Goal: Information Seeking & Learning: Check status

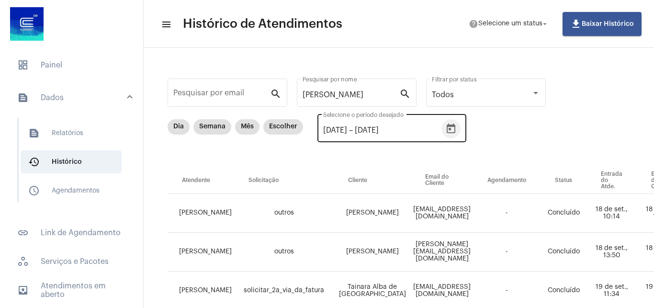
click at [455, 125] on icon "Open calendar" at bounding box center [450, 128] width 9 height 10
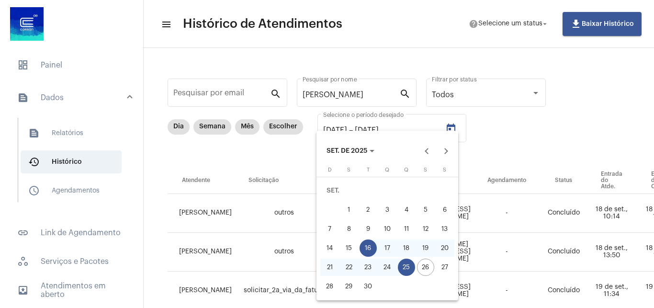
click at [401, 269] on div "25" at bounding box center [406, 266] width 17 height 17
type input "[DATE]"
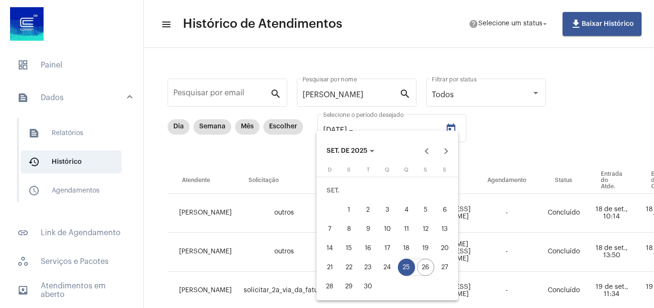
click at [422, 269] on div "26" at bounding box center [425, 266] width 17 height 17
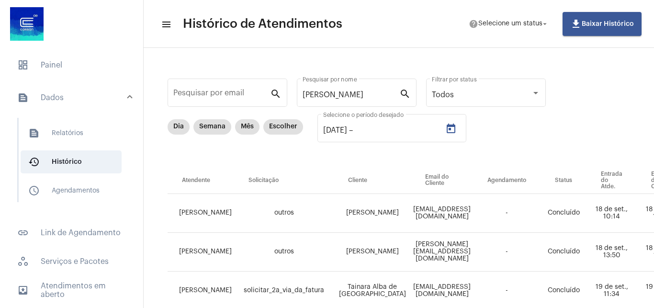
type input "[DATE]"
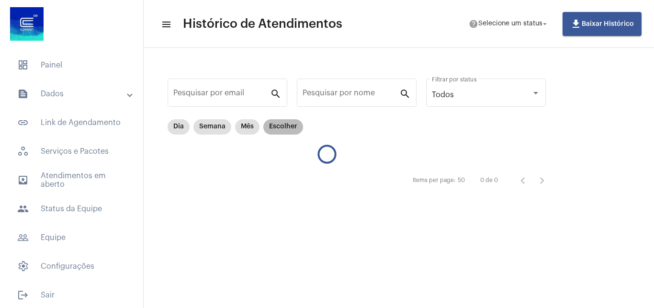
click at [281, 128] on mat-chip "Escolher" at bounding box center [283, 126] width 40 height 15
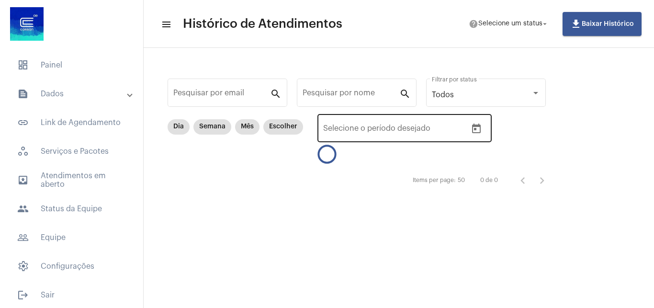
click at [450, 128] on input "text" at bounding box center [415, 130] width 70 height 9
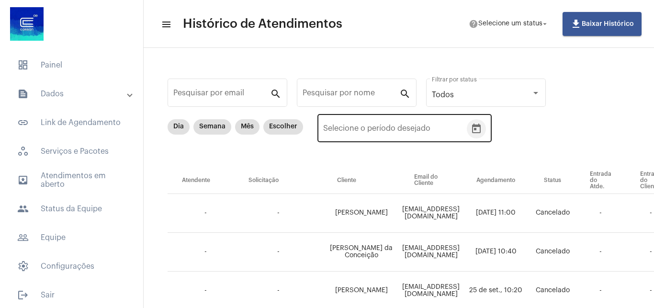
click at [482, 127] on icon "Open calendar" at bounding box center [475, 128] width 11 height 11
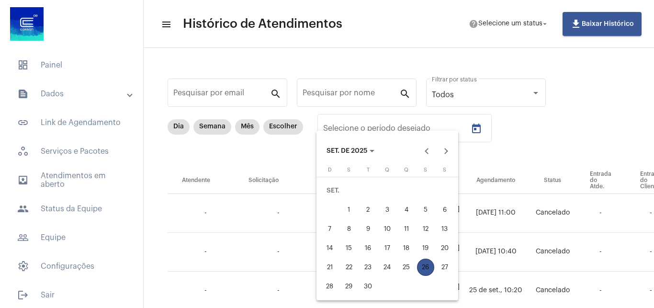
click at [409, 270] on div "25" at bounding box center [406, 266] width 17 height 17
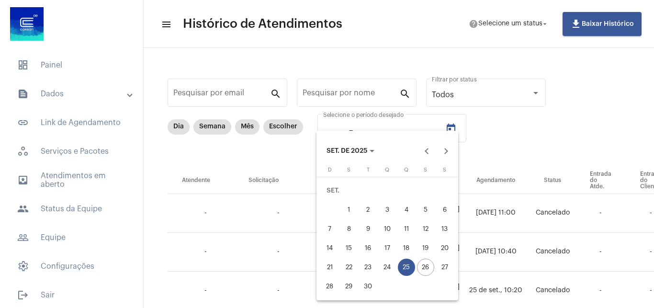
type input "[DATE]"
click at [431, 270] on div "26" at bounding box center [425, 266] width 17 height 17
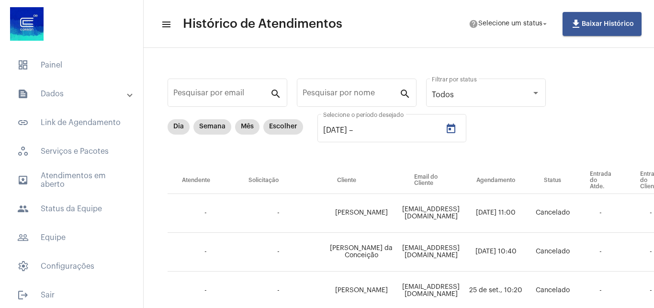
type input "[DATE]"
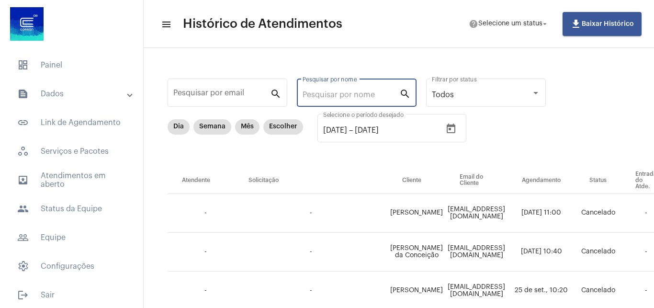
click at [355, 94] on input "Pesquisar por nome" at bounding box center [350, 94] width 97 height 9
click at [344, 91] on input "Pesquisar por nome" at bounding box center [350, 94] width 97 height 9
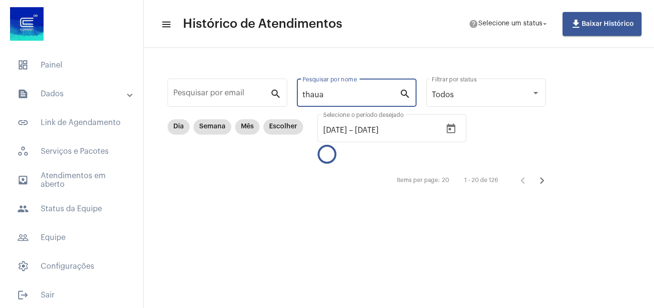
type input "thaua"
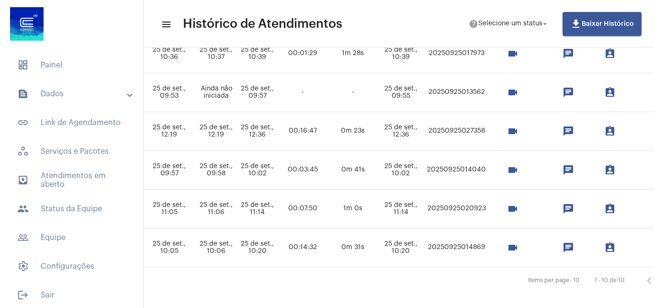
scroll to position [276, 562]
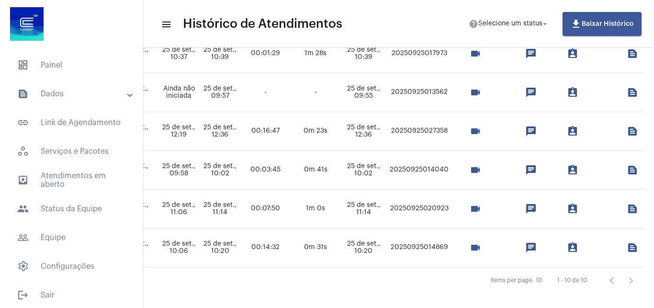
click at [481, 207] on mat-icon "videocam" at bounding box center [474, 208] width 11 height 11
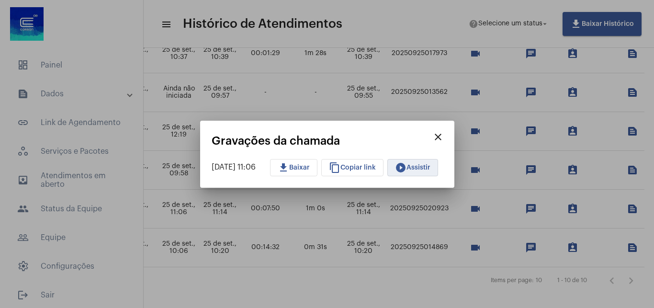
click at [430, 166] on span "play_circle_filled Assistir" at bounding box center [412, 167] width 35 height 7
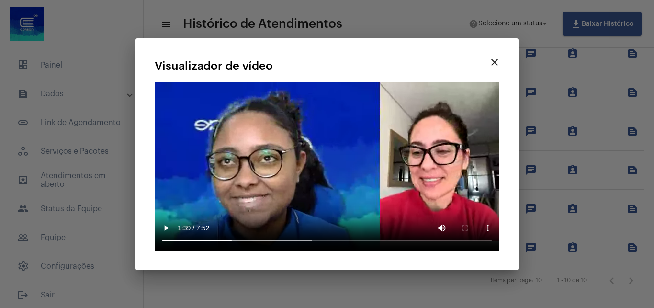
click at [496, 56] on mat-icon "close" at bounding box center [494, 61] width 11 height 11
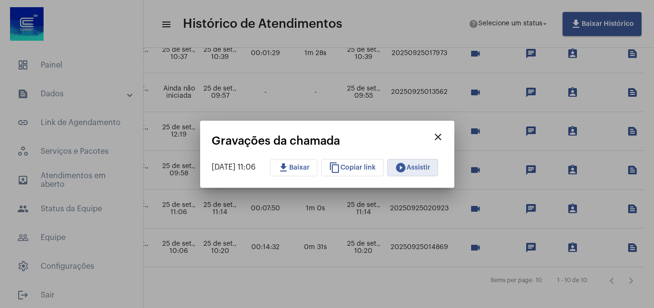
click at [444, 133] on mat-icon "close" at bounding box center [437, 136] width 11 height 11
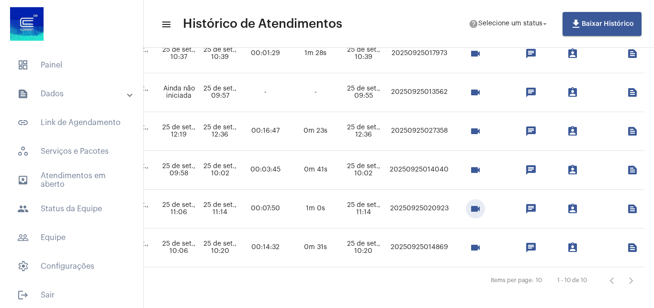
click at [451, 208] on td "20250925020923" at bounding box center [419, 208] width 64 height 39
copy td "20250925020923"
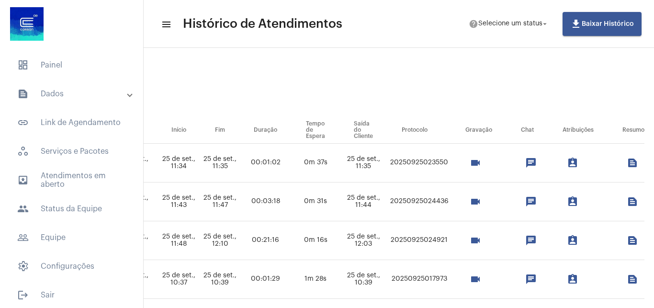
scroll to position [0, 562]
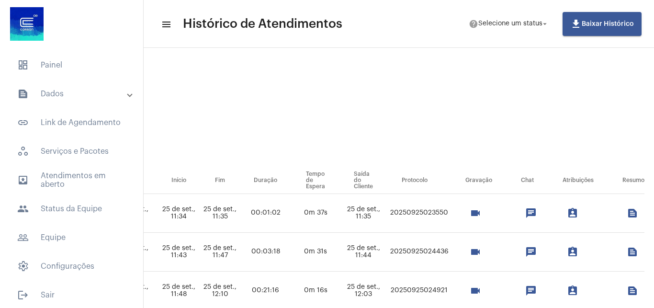
click at [611, 52] on mat-sidenav-content "menu Histórico de Atendimentos help Selecione um status arrow_drop_down file_do…" at bounding box center [399, 154] width 510 height 308
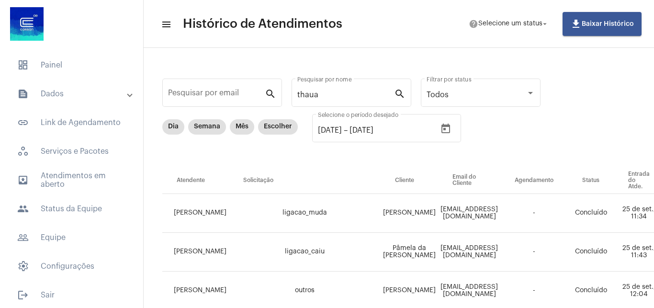
scroll to position [0, 0]
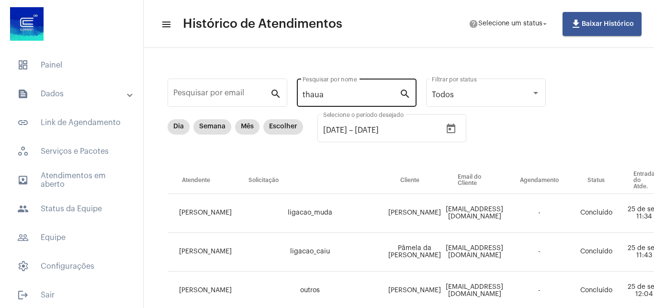
click at [390, 93] on input "thaua" at bounding box center [350, 94] width 97 height 9
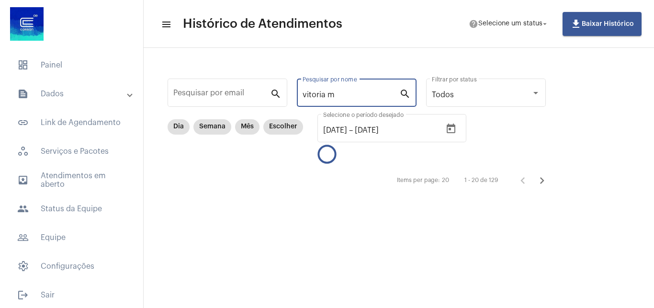
type input "vitoria m"
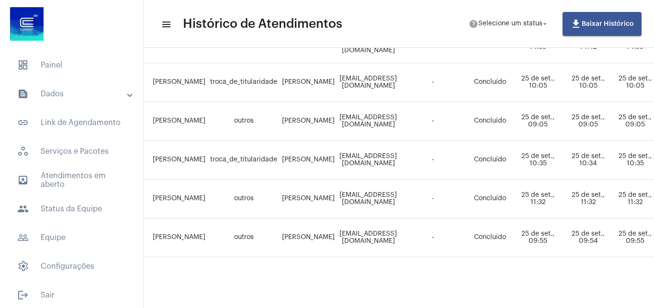
scroll to position [720, 4]
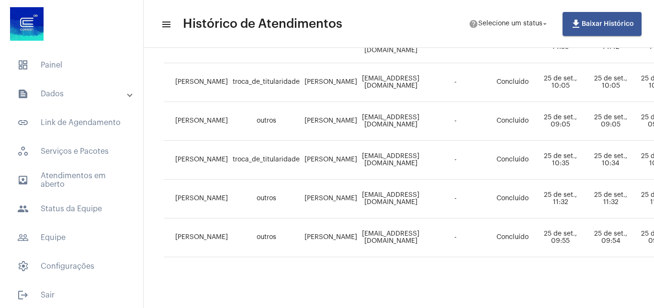
drag, startPoint x: 337, startPoint y: 299, endPoint x: 413, endPoint y: 294, distance: 75.8
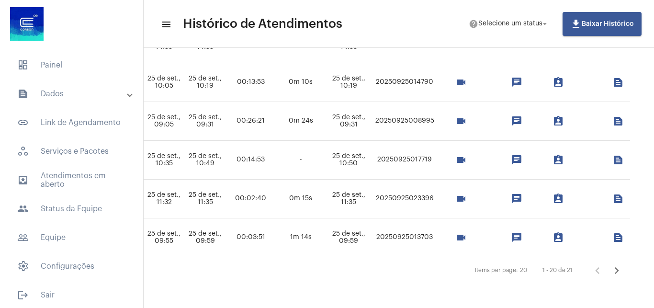
scroll to position [720, 557]
click at [622, 293] on mat-sidenav-content "menu Histórico de Atendimentos help Selecione um status arrow_drop_down file_do…" at bounding box center [399, 154] width 510 height 308
click at [611, 264] on icon "Próxima página" at bounding box center [616, 270] width 13 height 13
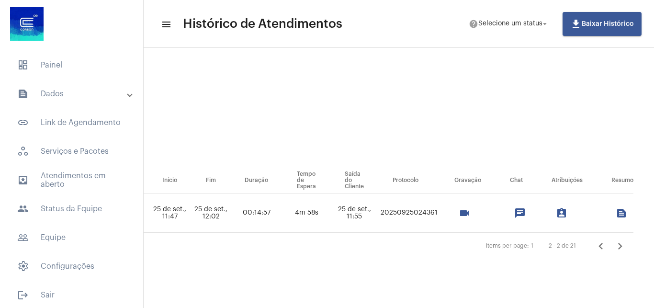
scroll to position [0, 487]
click at [591, 248] on icon "Página anterior" at bounding box center [596, 245] width 13 height 13
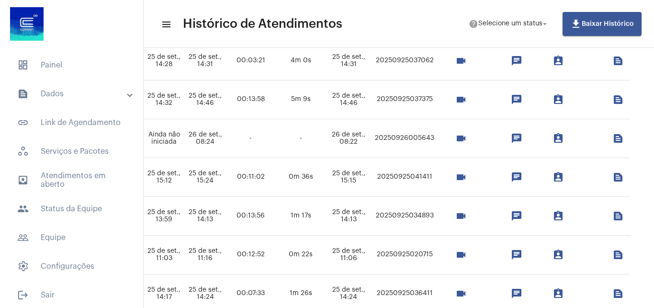
scroll to position [230, 557]
click at [455, 178] on mat-icon "videocam" at bounding box center [460, 176] width 11 height 11
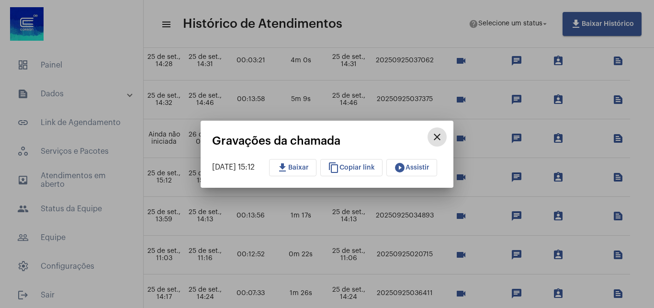
click at [434, 172] on button "play_circle_filled Assistir" at bounding box center [411, 167] width 51 height 17
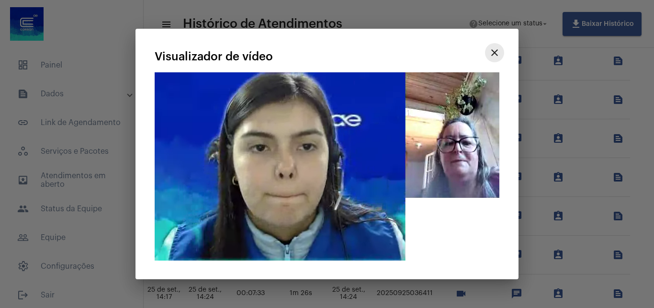
click at [497, 51] on mat-icon "close" at bounding box center [494, 52] width 11 height 11
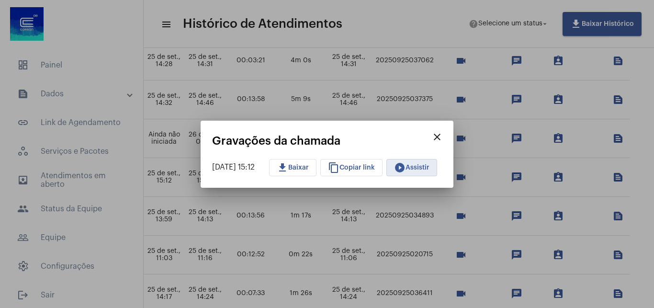
click at [443, 138] on mat-icon "close" at bounding box center [436, 136] width 11 height 11
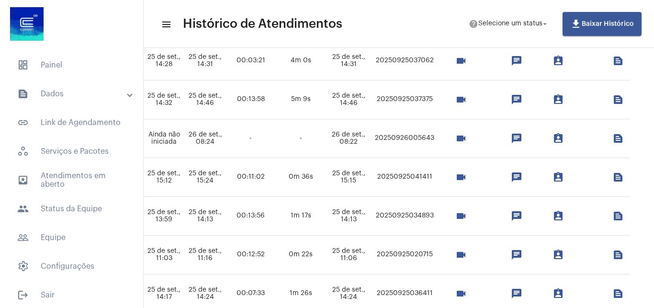
click at [410, 178] on td "20250925041411" at bounding box center [404, 177] width 64 height 39
copy td "20250925041411"
